Goal: Book appointment/travel/reservation

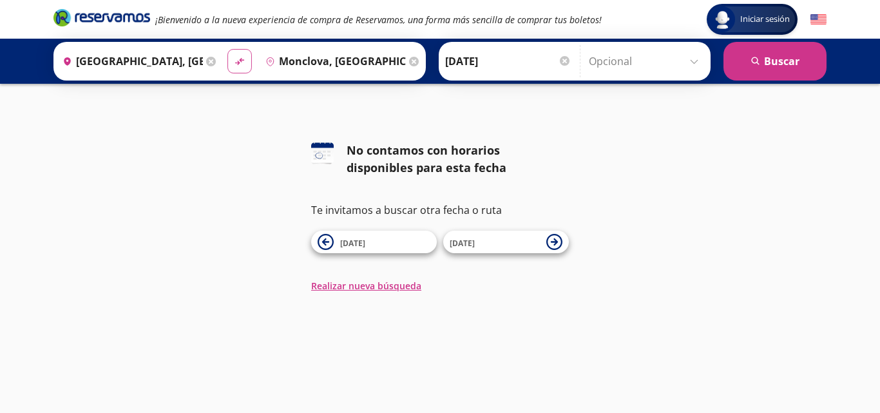
click at [235, 60] on icon "material-symbols:compare-arrows-rounded" at bounding box center [240, 61] width 12 height 12
type input "Monclova, [GEOGRAPHIC_DATA]"
type input "[GEOGRAPHIC_DATA], [GEOGRAPHIC_DATA][PERSON_NAME]"
click at [234, 61] on icon "material-symbols:compare-arrows-rounded" at bounding box center [240, 61] width 12 height 12
type input "[GEOGRAPHIC_DATA], [GEOGRAPHIC_DATA][PERSON_NAME]"
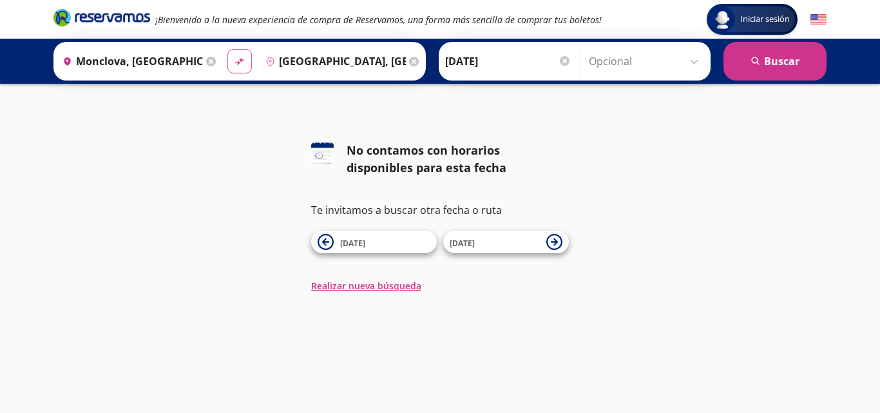
type input "Monclova, [GEOGRAPHIC_DATA]"
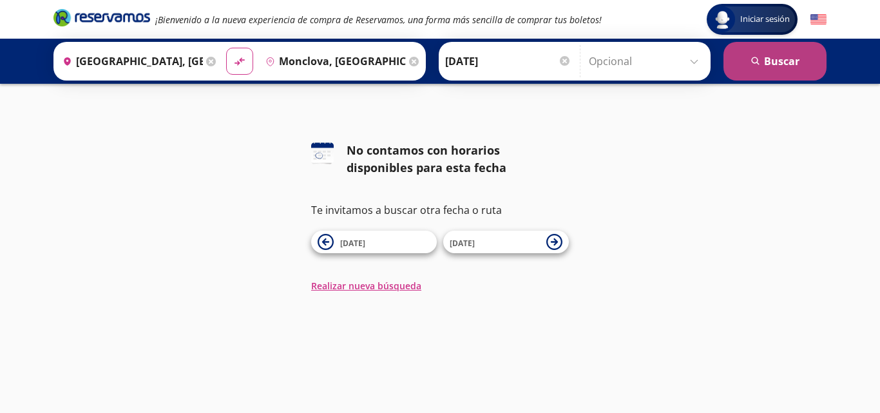
click at [795, 66] on button "search [GEOGRAPHIC_DATA]" at bounding box center [775, 61] width 103 height 39
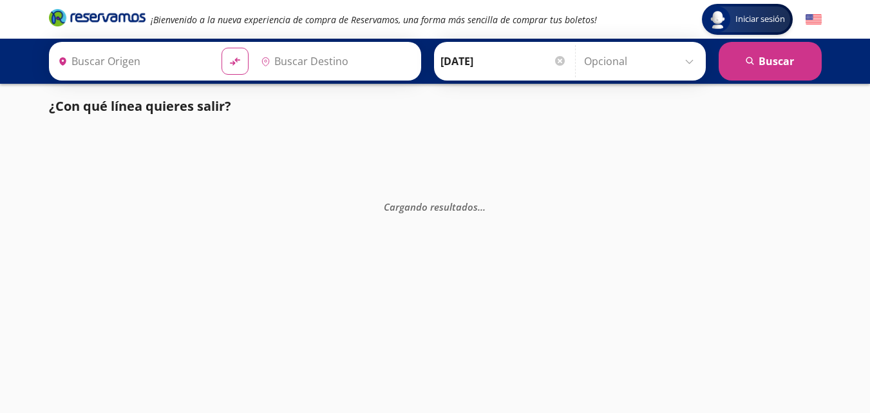
type input "[GEOGRAPHIC_DATA], [GEOGRAPHIC_DATA][PERSON_NAME]"
type input "Monclova, [GEOGRAPHIC_DATA]"
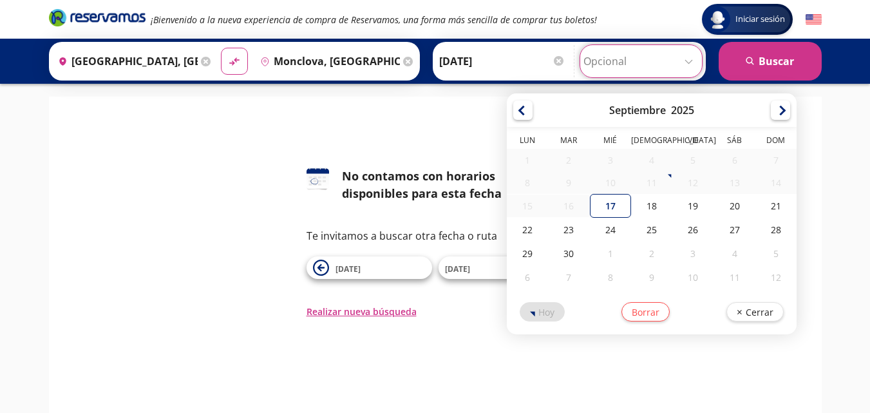
click at [692, 52] on input "Opcional" at bounding box center [641, 61] width 115 height 32
click at [652, 207] on div "18" at bounding box center [651, 206] width 41 height 24
type input "[DATE]"
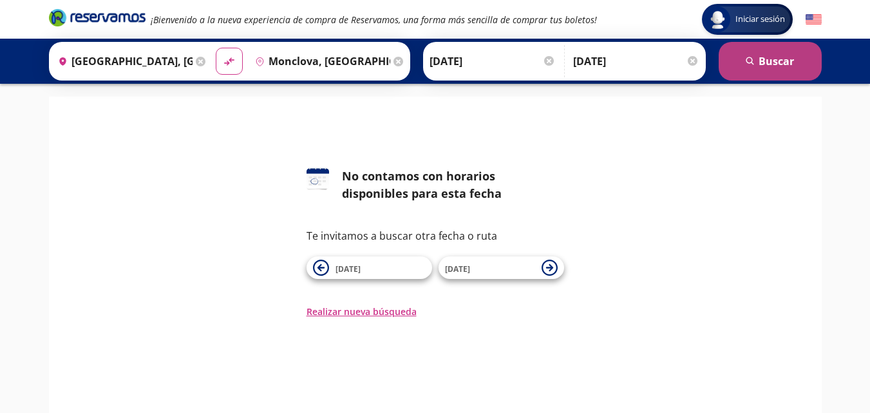
click at [753, 57] on icon "search" at bounding box center [751, 62] width 10 height 10
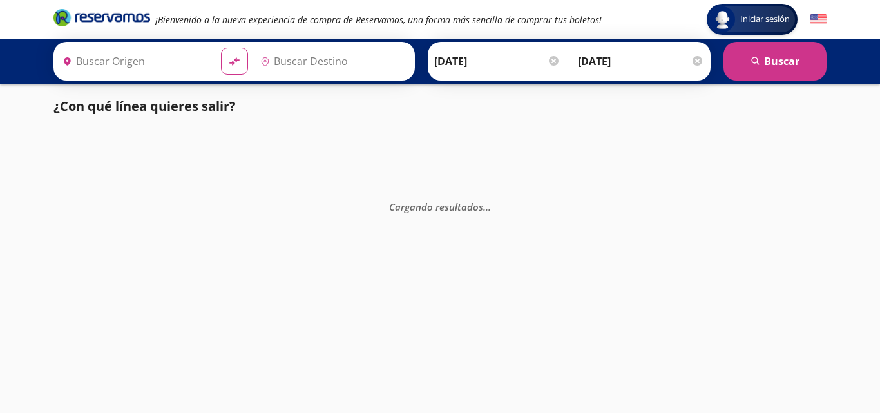
type input "[GEOGRAPHIC_DATA], [GEOGRAPHIC_DATA][PERSON_NAME]"
type input "Monclova, [GEOGRAPHIC_DATA]"
